Goal: Check status: Check status

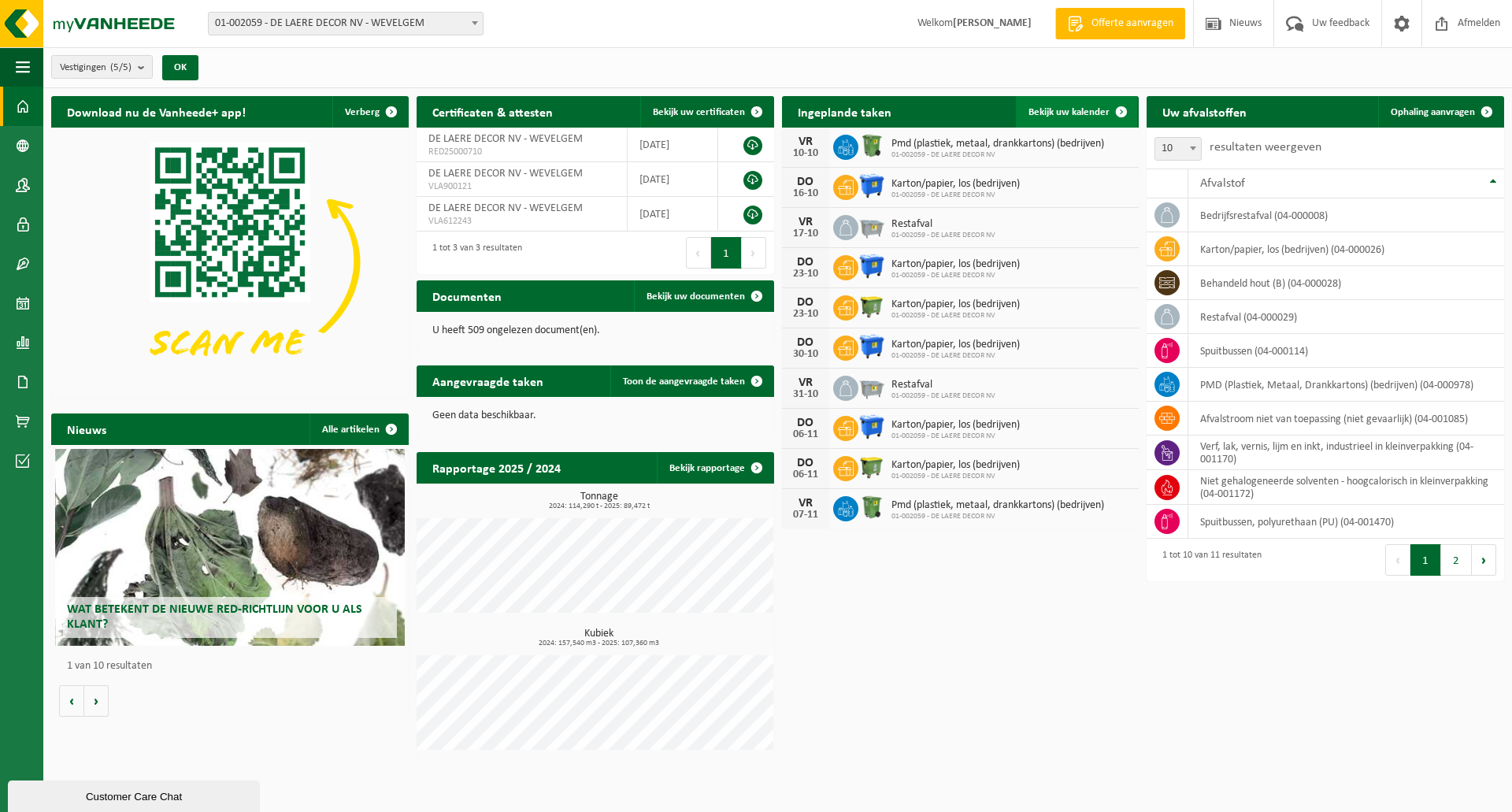
click at [1068, 110] on span "Bekijk uw kalender" at bounding box center [1069, 112] width 81 height 11
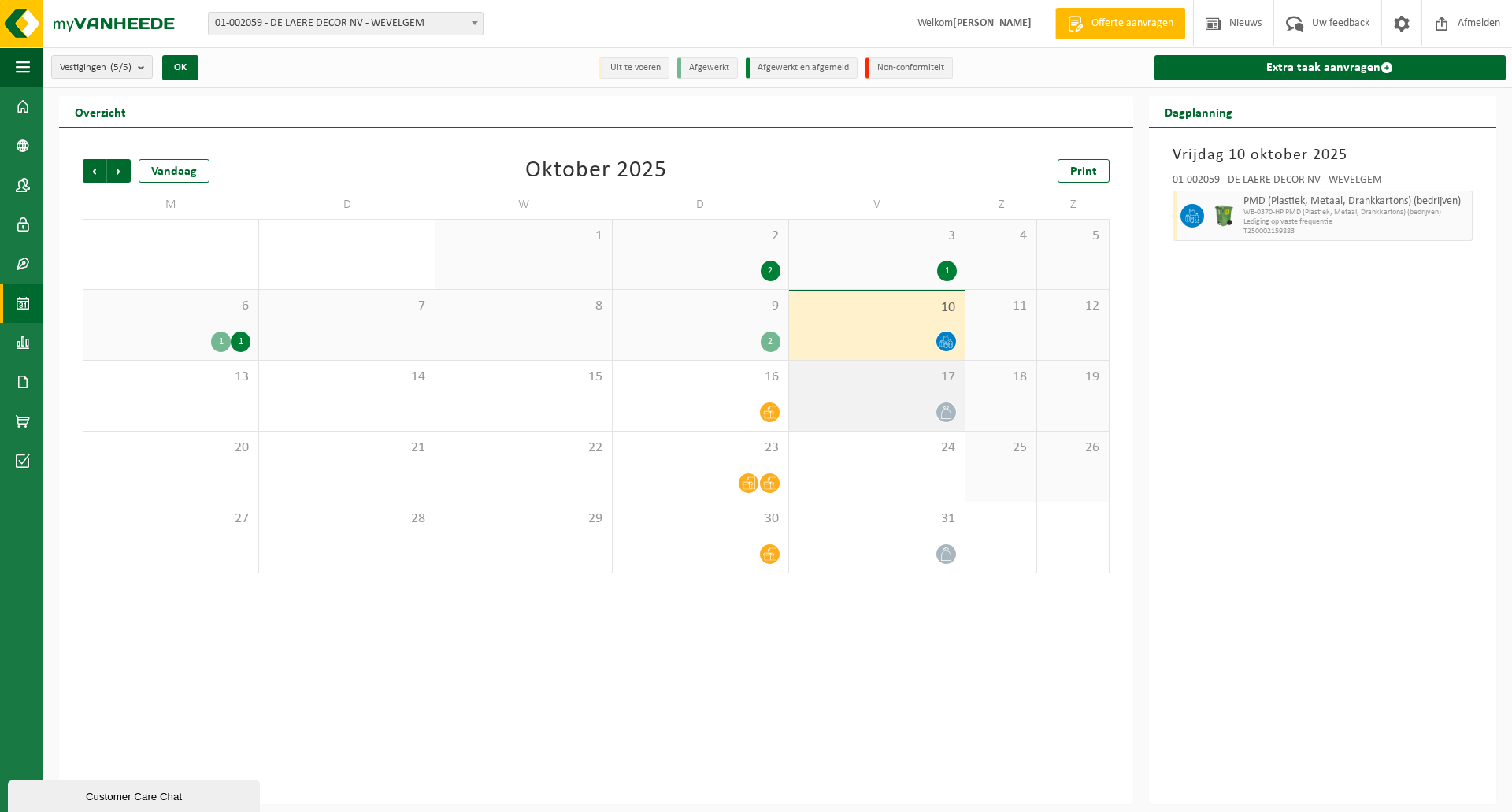
click at [885, 389] on div "17" at bounding box center [877, 396] width 176 height 70
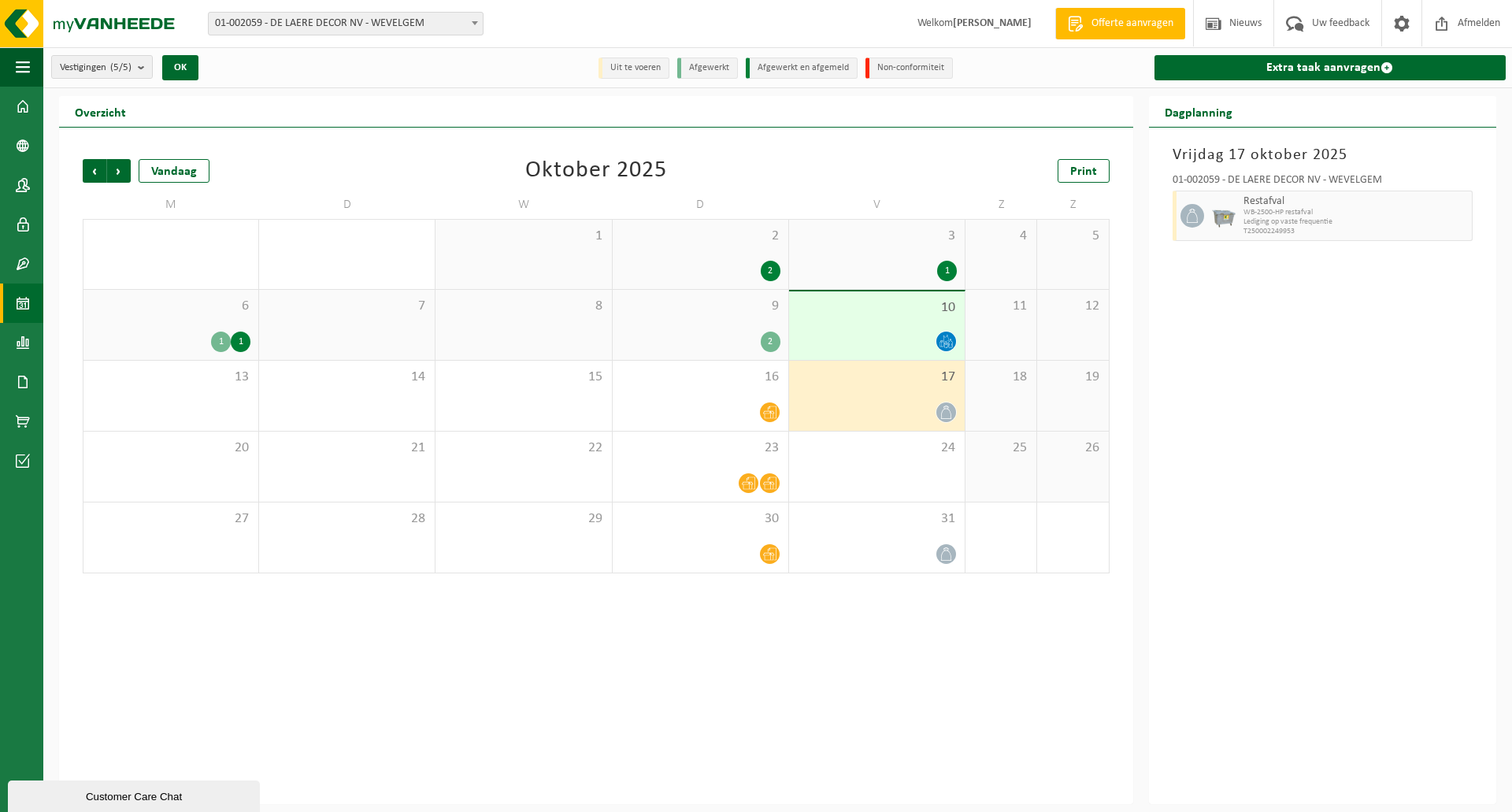
click at [889, 340] on div at bounding box center [877, 341] width 160 height 21
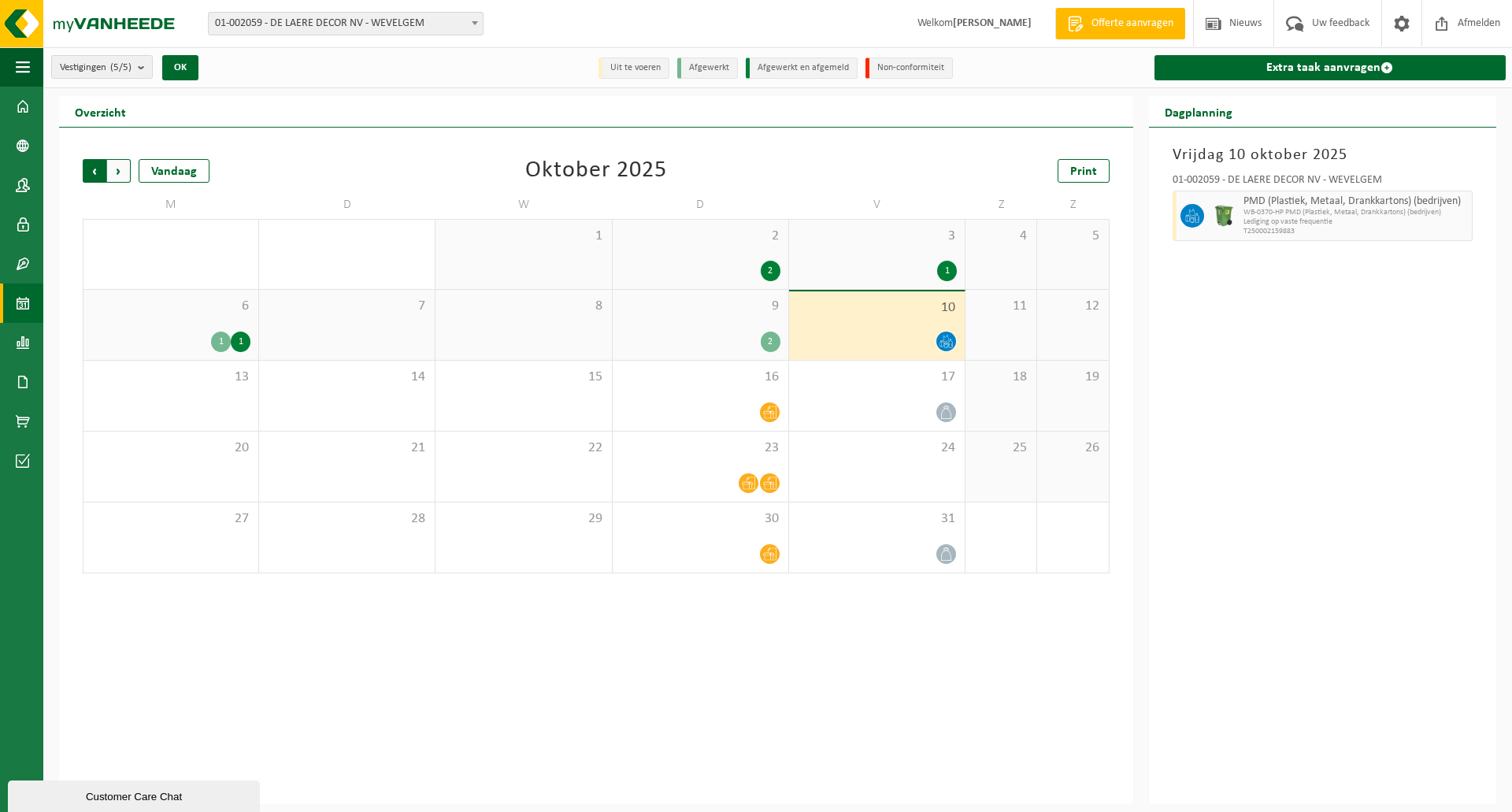
click at [116, 169] on span "Volgende" at bounding box center [119, 170] width 24 height 24
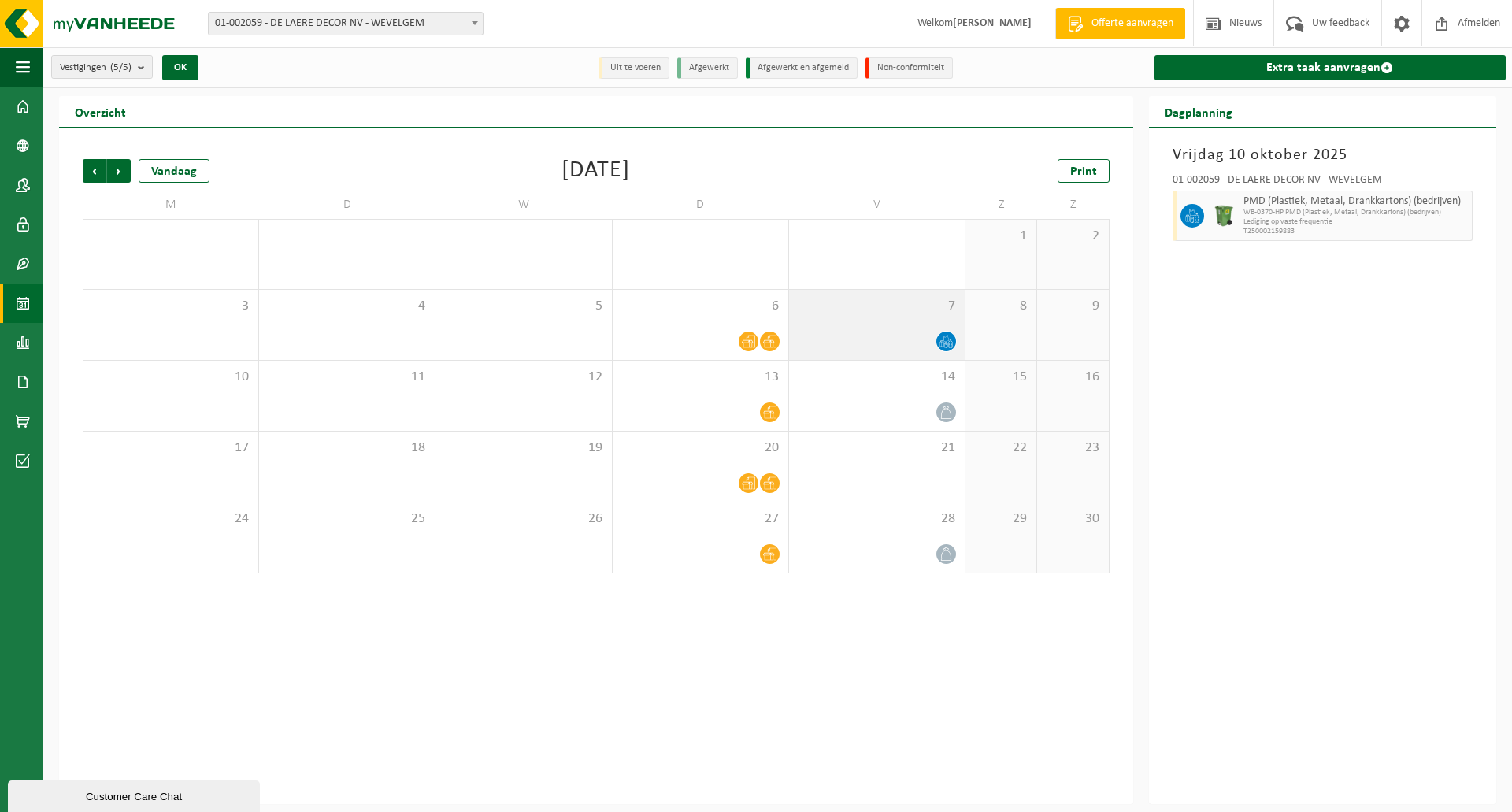
click at [875, 334] on div at bounding box center [877, 341] width 160 height 21
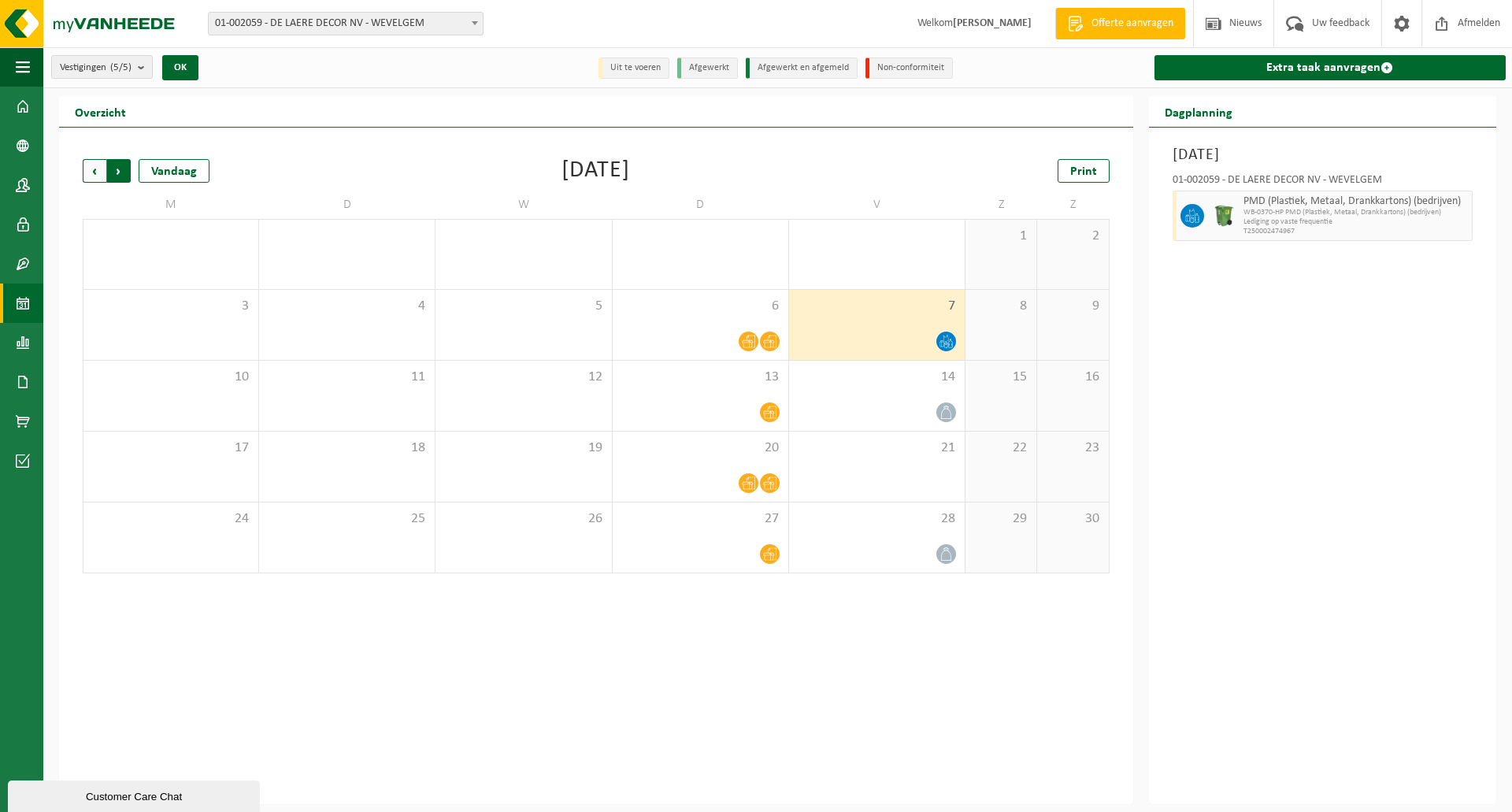
click at [96, 166] on span "Vorige" at bounding box center [94, 170] width 24 height 24
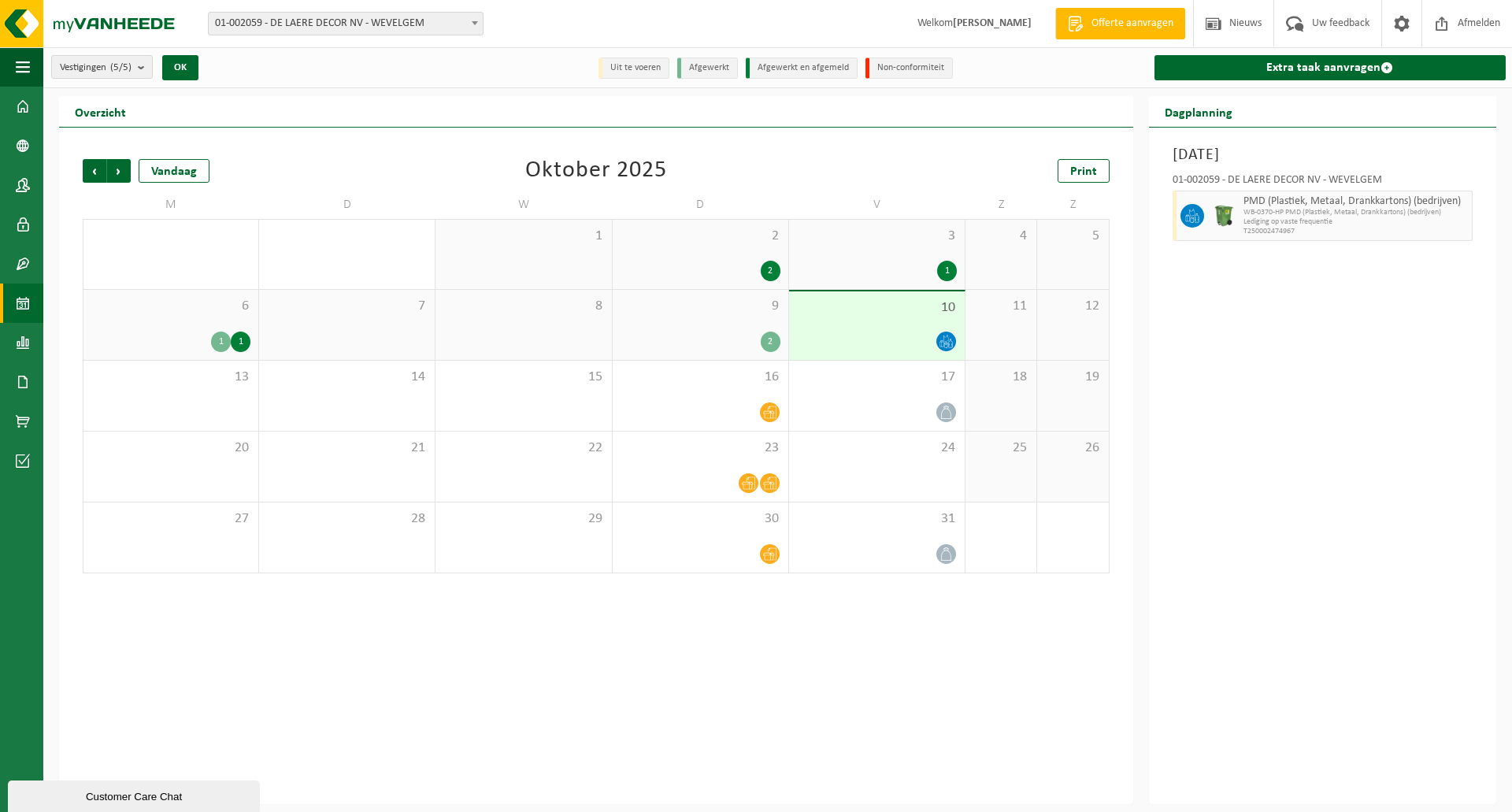
click at [860, 339] on div at bounding box center [877, 341] width 160 height 21
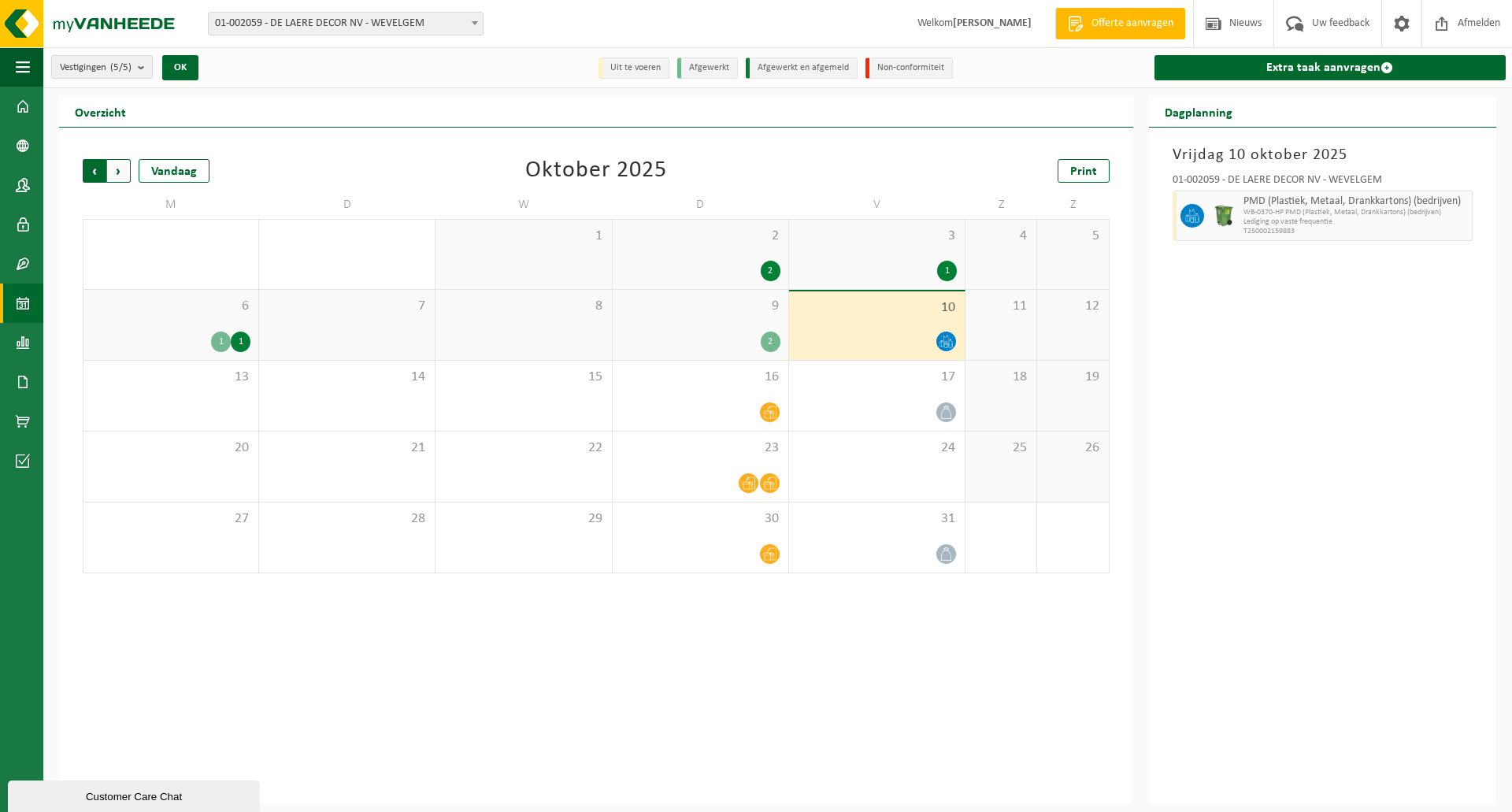
click at [117, 171] on span "Volgende" at bounding box center [119, 170] width 24 height 24
